Goal: Book appointment/travel/reservation

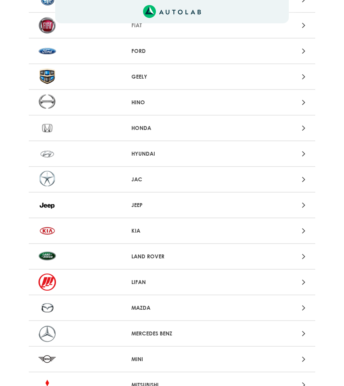
scroll to position [375, 0]
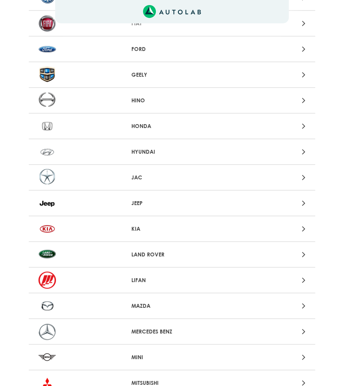
click at [289, 311] on div at bounding box center [265, 306] width 93 height 11
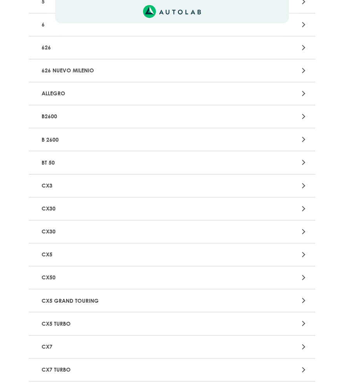
scroll to position [294, 0]
click at [281, 351] on div at bounding box center [265, 346] width 93 height 11
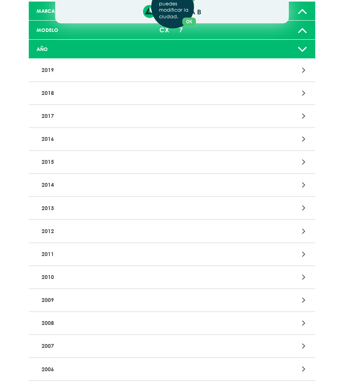
scroll to position [89, 0]
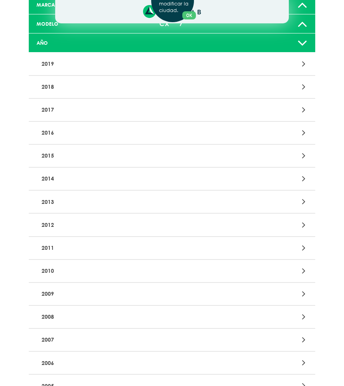
click at [128, 319] on p "2008" at bounding box center [126, 317] width 174 height 14
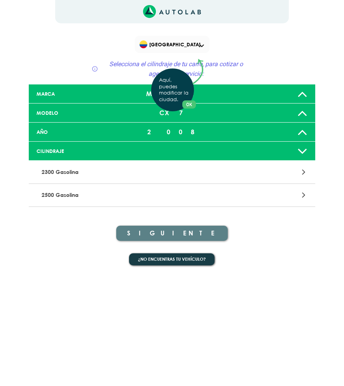
click at [153, 177] on div "Aquí, puedes modificar la ciudad. OK .aex,.bex{fill:none!important;stroke:#50c4…" at bounding box center [172, 193] width 344 height 386
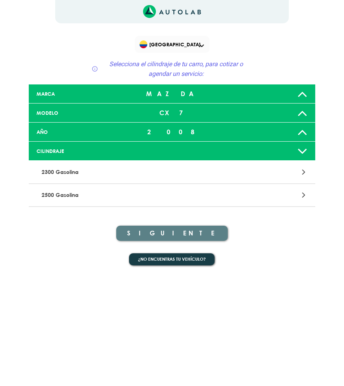
click at [153, 177] on p "2300 Gasolina" at bounding box center [126, 172] width 174 height 14
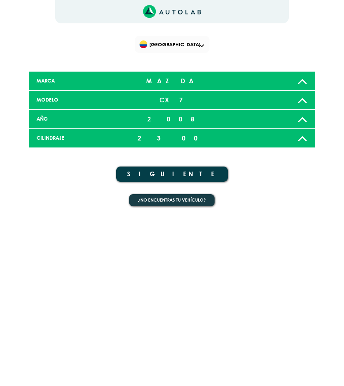
click at [153, 177] on button "SIGUIENTE" at bounding box center [172, 174] width 112 height 15
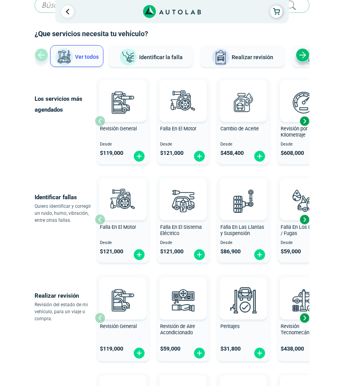
scroll to position [68, 0]
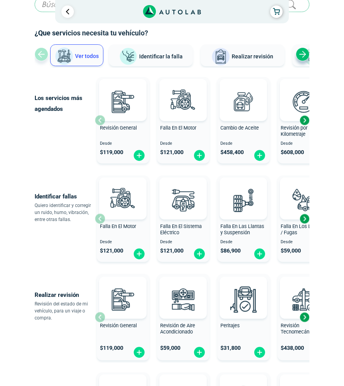
click at [249, 56] on span "Realizar revisión" at bounding box center [253, 56] width 42 height 6
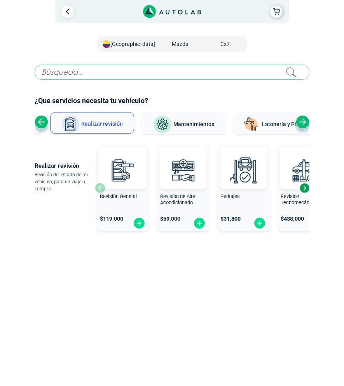
scroll to position [0, 0]
click at [139, 223] on img at bounding box center [139, 223] width 12 height 12
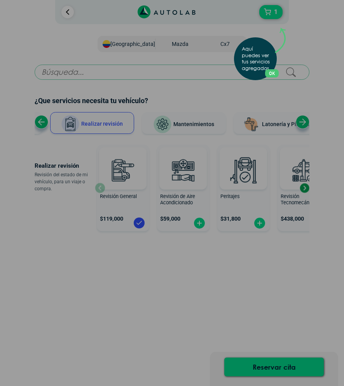
click at [264, 224] on div "Aquí puedes ver tus servicios agregados. OK .aex,.bex{fill:none!important;strok…" at bounding box center [172, 193] width 344 height 386
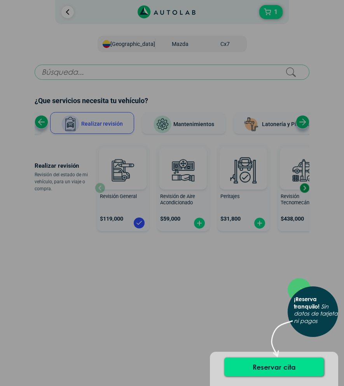
click at [260, 224] on div "× ¡Reserva tranquilo! Sin datos de tarjeta ni pagos" at bounding box center [172, 193] width 344 height 386
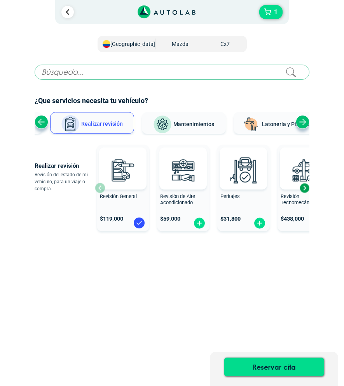
click at [260, 224] on img at bounding box center [260, 223] width 12 height 12
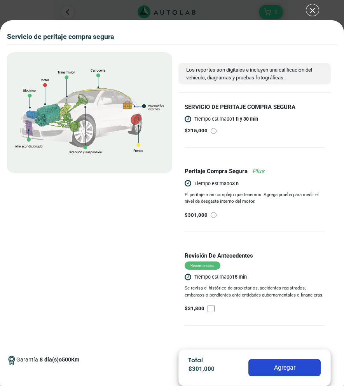
click at [216, 130] on div "$ 215,000" at bounding box center [242, 131] width 114 height 8
click at [216, 130] on input "radio" at bounding box center [214, 131] width 6 height 6
radio input "true"
click at [274, 368] on button "Agregar" at bounding box center [285, 367] width 72 height 17
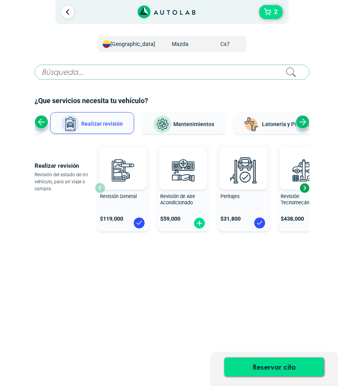
click at [274, 368] on button "Reservar cita" at bounding box center [274, 367] width 100 height 19
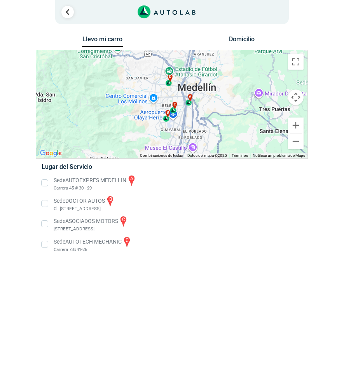
click at [46, 246] on li "Sede AUTOTECH MECHANIC d Carrera 73#41-26" at bounding box center [172, 245] width 273 height 18
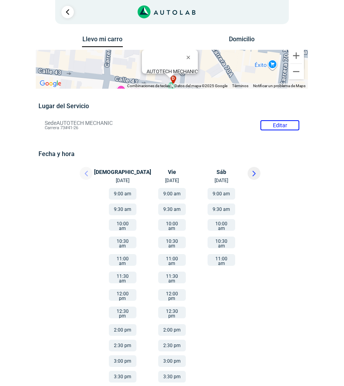
click at [168, 239] on button "10:30 am" at bounding box center [172, 243] width 28 height 12
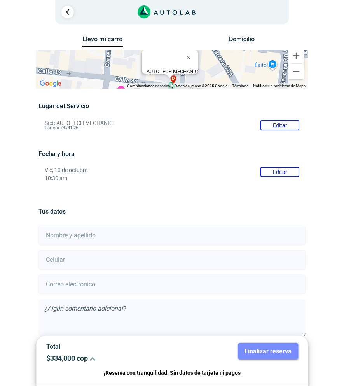
scroll to position [37, 0]
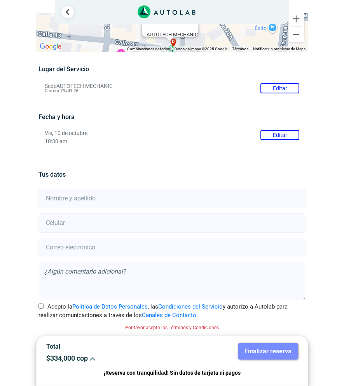
click at [159, 205] on input "text" at bounding box center [172, 198] width 267 height 19
type input "X"
type input "[PERSON_NAME]"
click at [145, 228] on input "number" at bounding box center [172, 222] width 267 height 19
type input "3003608897"
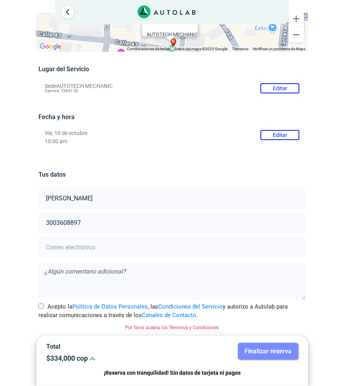
click at [139, 251] on input "email" at bounding box center [172, 247] width 267 height 19
type input "[EMAIL_ADDRESS][DOMAIN_NAME]"
click at [144, 289] on textarea at bounding box center [172, 280] width 267 height 37
click at [39, 308] on input "Acepto la Política de Datos Personales , las Condiciones del Servicio y autoriz…" at bounding box center [41, 305] width 5 height 5
checkbox input "true"
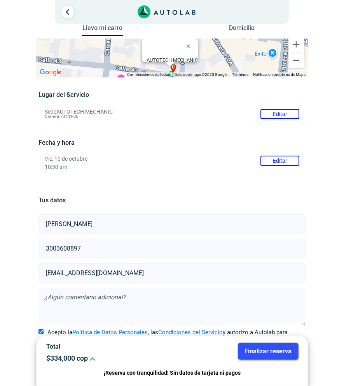
scroll to position [27, 0]
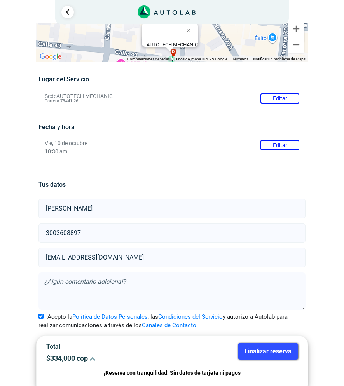
click at [93, 358] on icon at bounding box center [92, 358] width 6 height 6
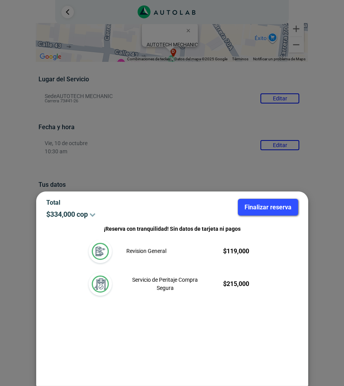
click at [94, 216] on icon at bounding box center [92, 214] width 6 height 6
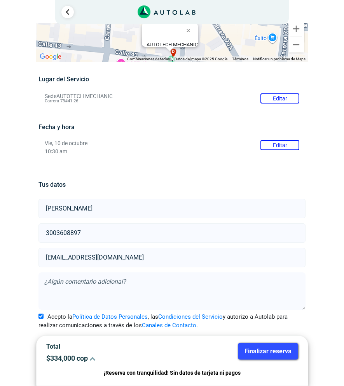
click at [96, 356] on icon at bounding box center [92, 358] width 6 height 6
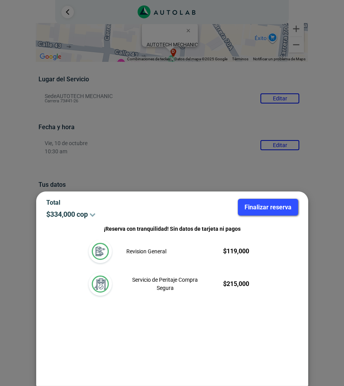
click at [99, 284] on img at bounding box center [100, 283] width 17 height 17
click at [146, 165] on div at bounding box center [172, 193] width 344 height 386
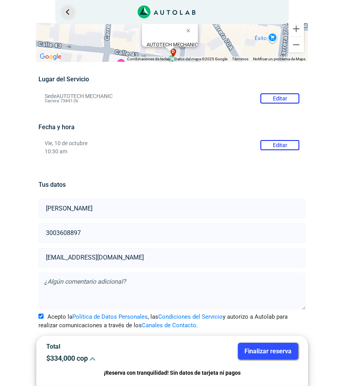
click at [68, 11] on link "Ir al paso anterior" at bounding box center [67, 12] width 12 height 12
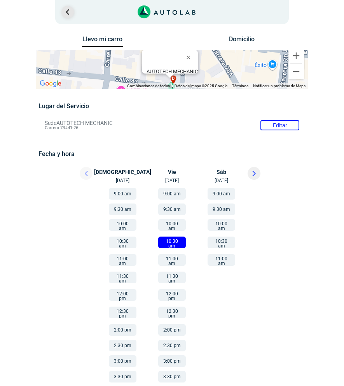
click at [68, 11] on link "Ir al paso anterior" at bounding box center [67, 12] width 12 height 12
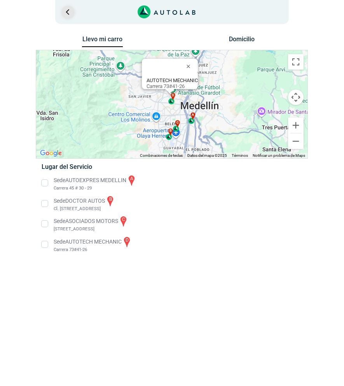
click at [68, 11] on link "Ir al paso anterior" at bounding box center [67, 12] width 12 height 12
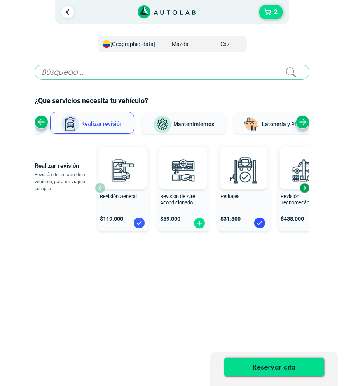
click at [142, 227] on img at bounding box center [139, 223] width 12 height 12
click at [261, 224] on img at bounding box center [260, 223] width 12 height 12
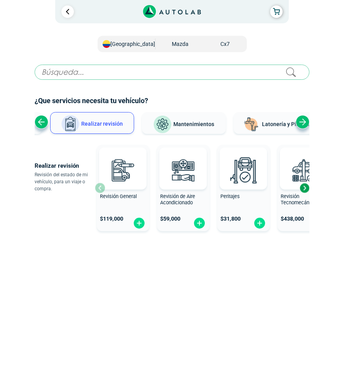
click at [110, 129] on button "Realizar revisión" at bounding box center [92, 123] width 84 height 22
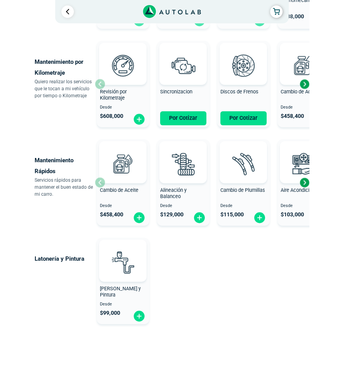
scroll to position [408, 0]
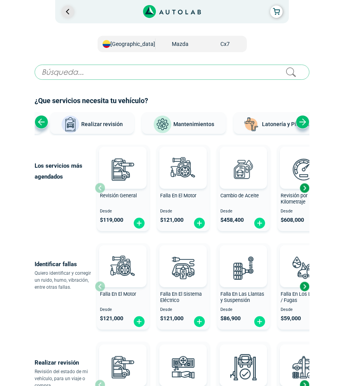
click at [69, 5] on link "Ir al paso anterior" at bounding box center [67, 11] width 12 height 12
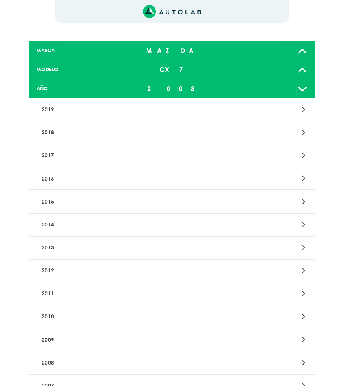
scroll to position [175, 0]
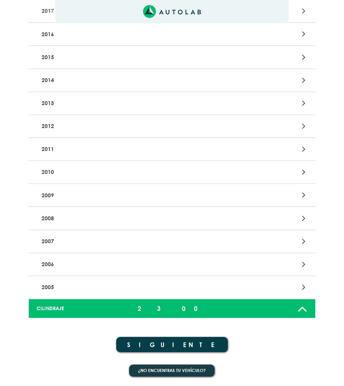
click at [151, 344] on button "SIGUIENTE" at bounding box center [172, 344] width 112 height 15
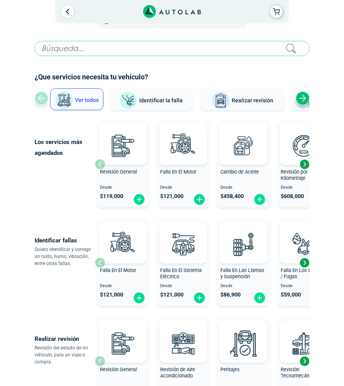
scroll to position [33, 0]
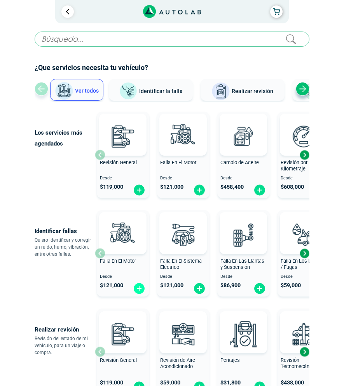
click at [141, 291] on img at bounding box center [139, 288] width 12 height 12
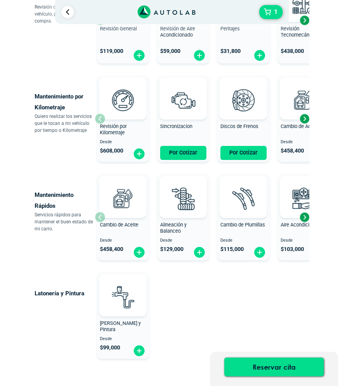
scroll to position [369, 0]
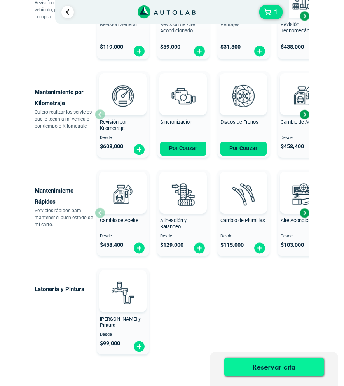
click at [243, 368] on button "Reservar cita" at bounding box center [274, 367] width 100 height 19
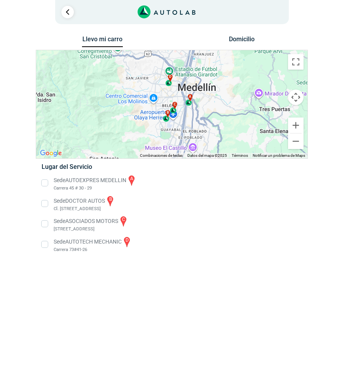
click at [45, 242] on li "Sede AUTOTECH MECHANIC d Carrera 73#41-26" at bounding box center [172, 245] width 273 height 18
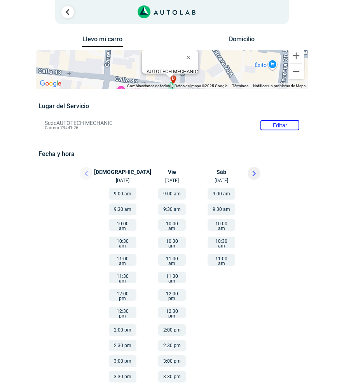
click at [172, 244] on button "10:30 am" at bounding box center [172, 243] width 28 height 12
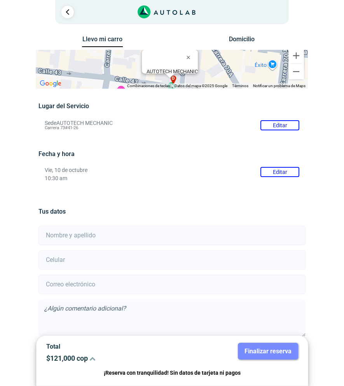
click at [132, 235] on input "text" at bounding box center [172, 235] width 267 height 19
type input "[PERSON_NAME]"
click at [121, 265] on input "number" at bounding box center [172, 259] width 267 height 19
type input "3003608897"
click at [112, 286] on input "email" at bounding box center [172, 284] width 267 height 19
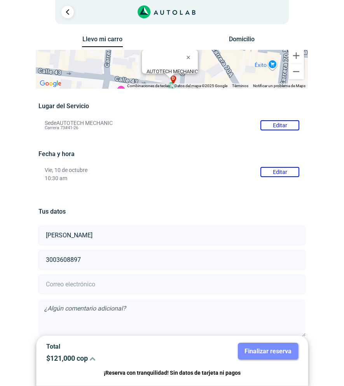
type input "[EMAIL_ADDRESS][DOMAIN_NAME]"
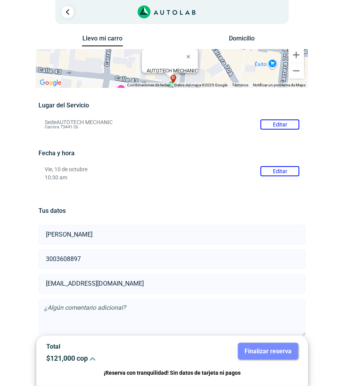
scroll to position [37, 0]
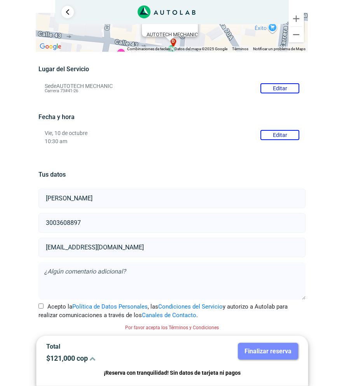
click at [43, 307] on label "Acepto la Política de Datos Personales , las Condiciones del Servicio y autoriz…" at bounding box center [172, 311] width 267 height 18
click at [43, 307] on input "Acepto la Política de Datos Personales , las Condiciones del Servicio y autoriz…" at bounding box center [41, 305] width 5 height 5
checkbox input "true"
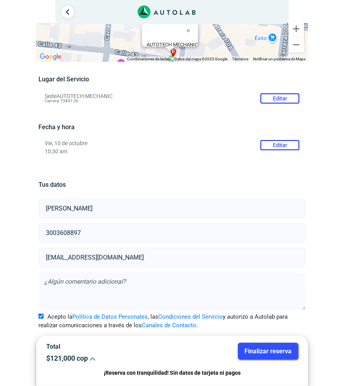
scroll to position [0, 0]
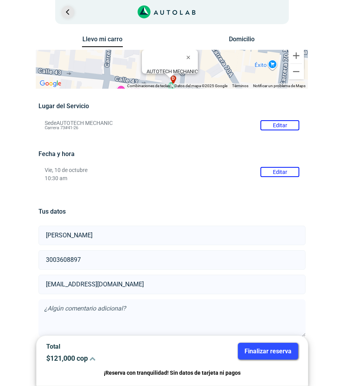
click at [69, 13] on link "Ir al paso anterior" at bounding box center [67, 12] width 12 height 12
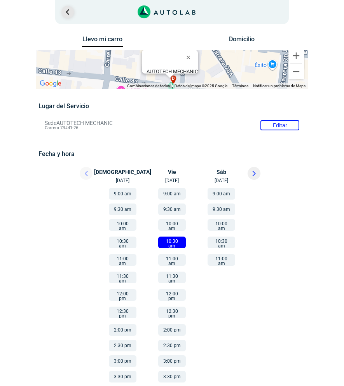
click at [69, 13] on link "Ir al paso anterior" at bounding box center [67, 12] width 12 height 12
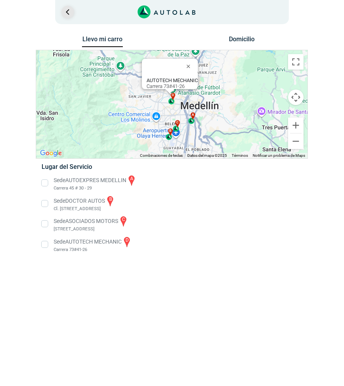
click at [69, 13] on link "Ir al paso anterior" at bounding box center [67, 12] width 12 height 12
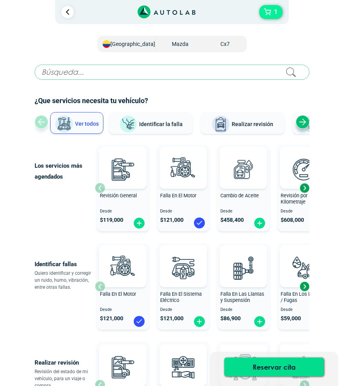
click at [267, 13] on icon "button" at bounding box center [268, 11] width 7 height 4
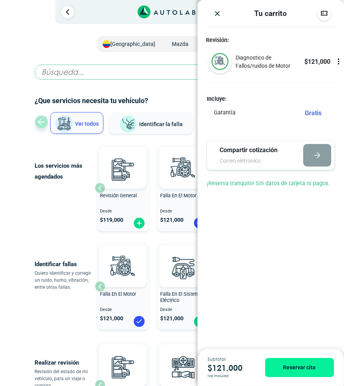
click at [338, 63] on icon at bounding box center [339, 62] width 8 height 8
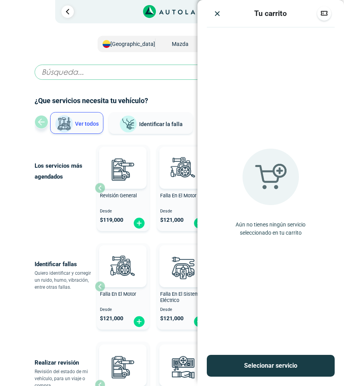
click at [217, 15] on img "Close" at bounding box center [218, 14] width 8 height 8
